Goal: Information Seeking & Learning: Learn about a topic

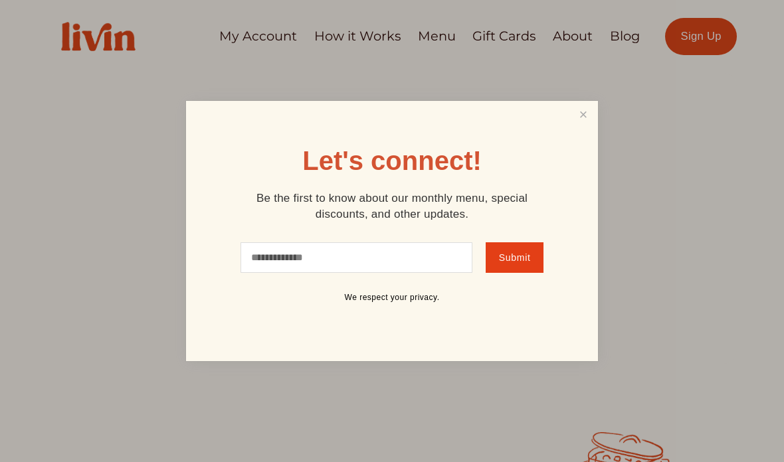
click at [583, 113] on link "Close" at bounding box center [583, 115] width 25 height 25
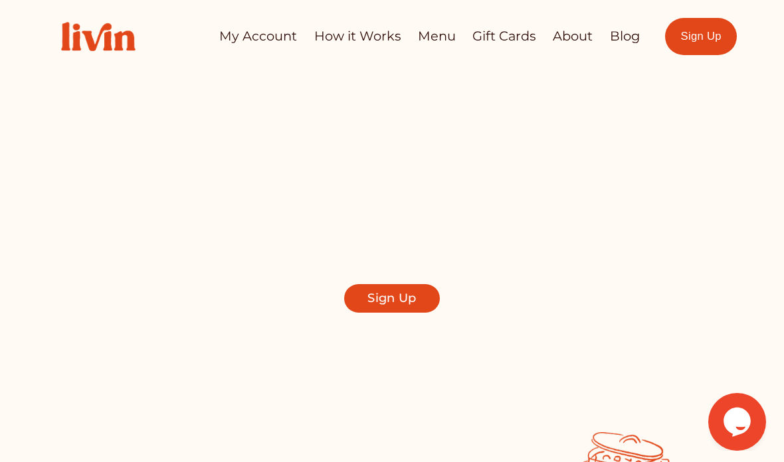
click at [365, 41] on link "How it Works" at bounding box center [357, 36] width 86 height 26
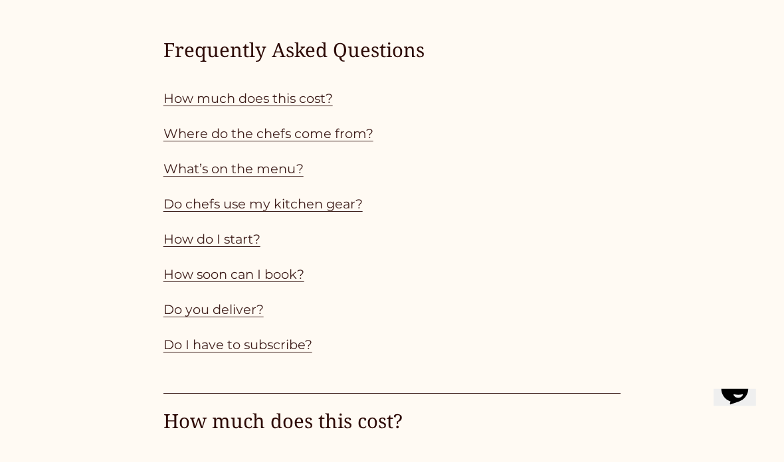
scroll to position [1060, 0]
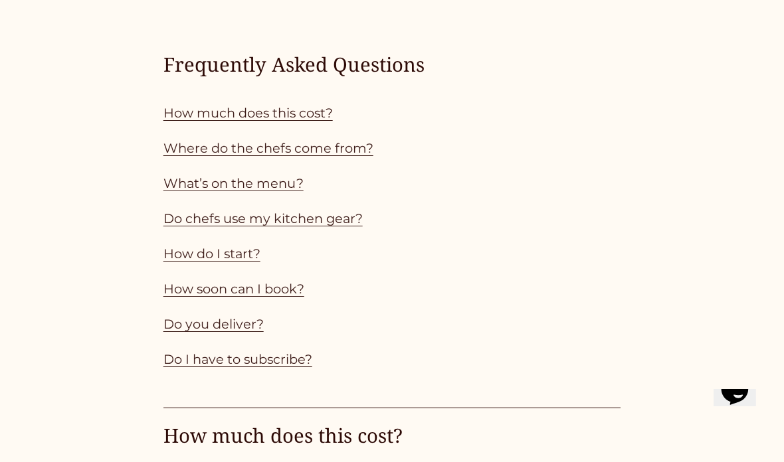
scroll to position [1045, 0]
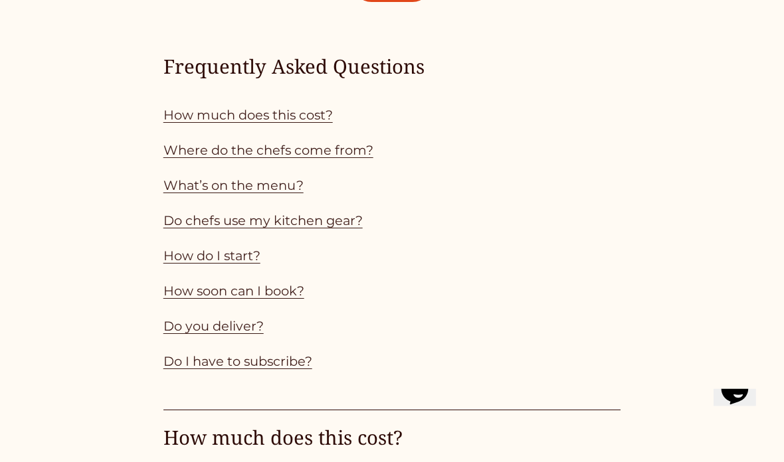
click at [274, 118] on link "How much does this cost?" at bounding box center [247, 115] width 169 height 16
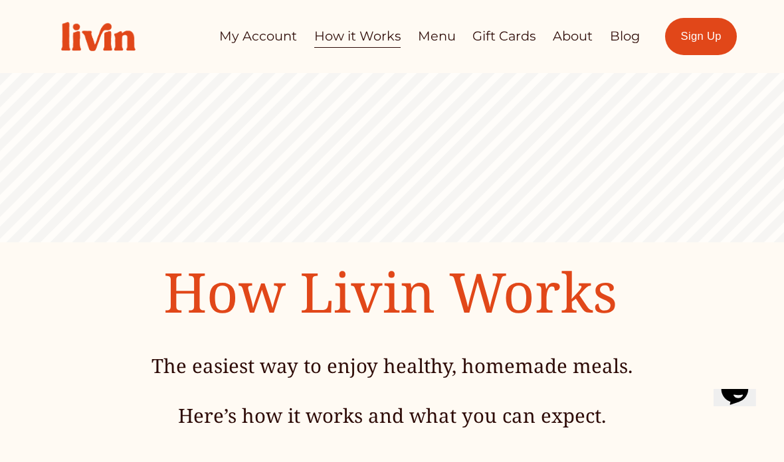
click at [435, 48] on link "Menu" at bounding box center [437, 36] width 38 height 26
